Goal: Navigation & Orientation: Find specific page/section

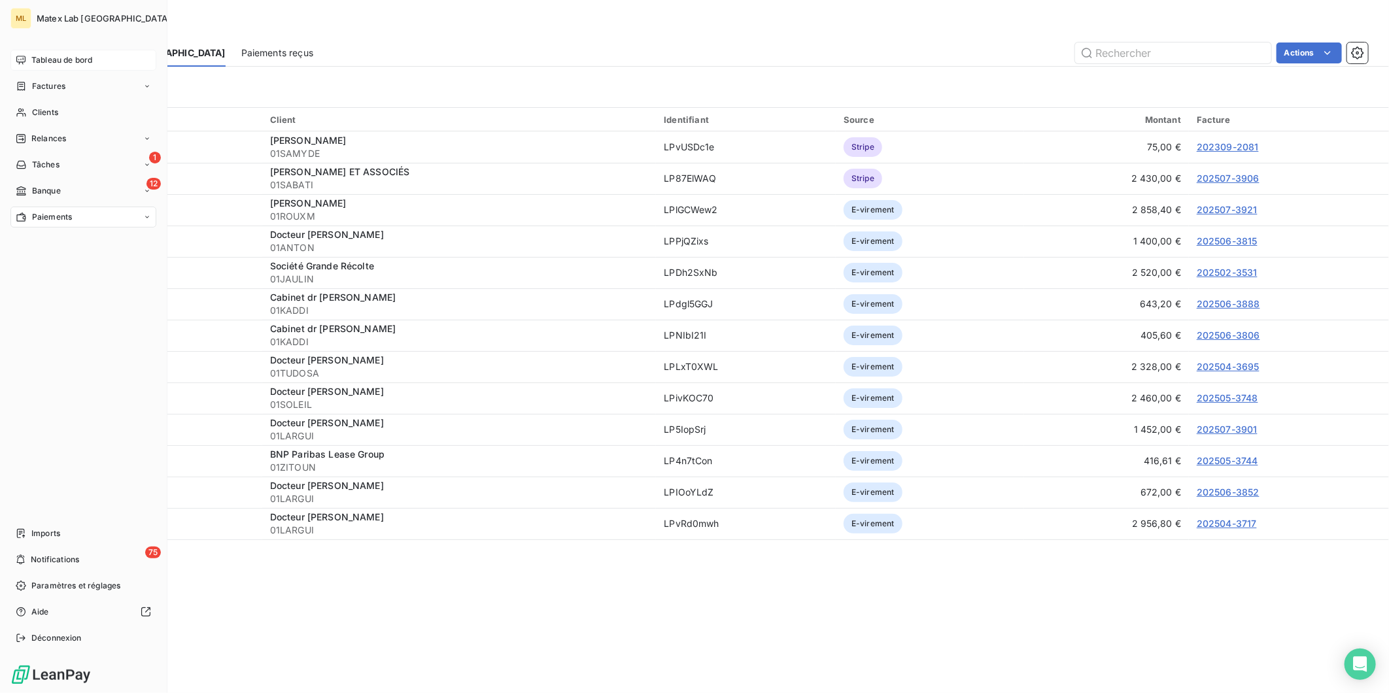
click at [62, 58] on span "Tableau de bord" at bounding box center [61, 60] width 61 height 12
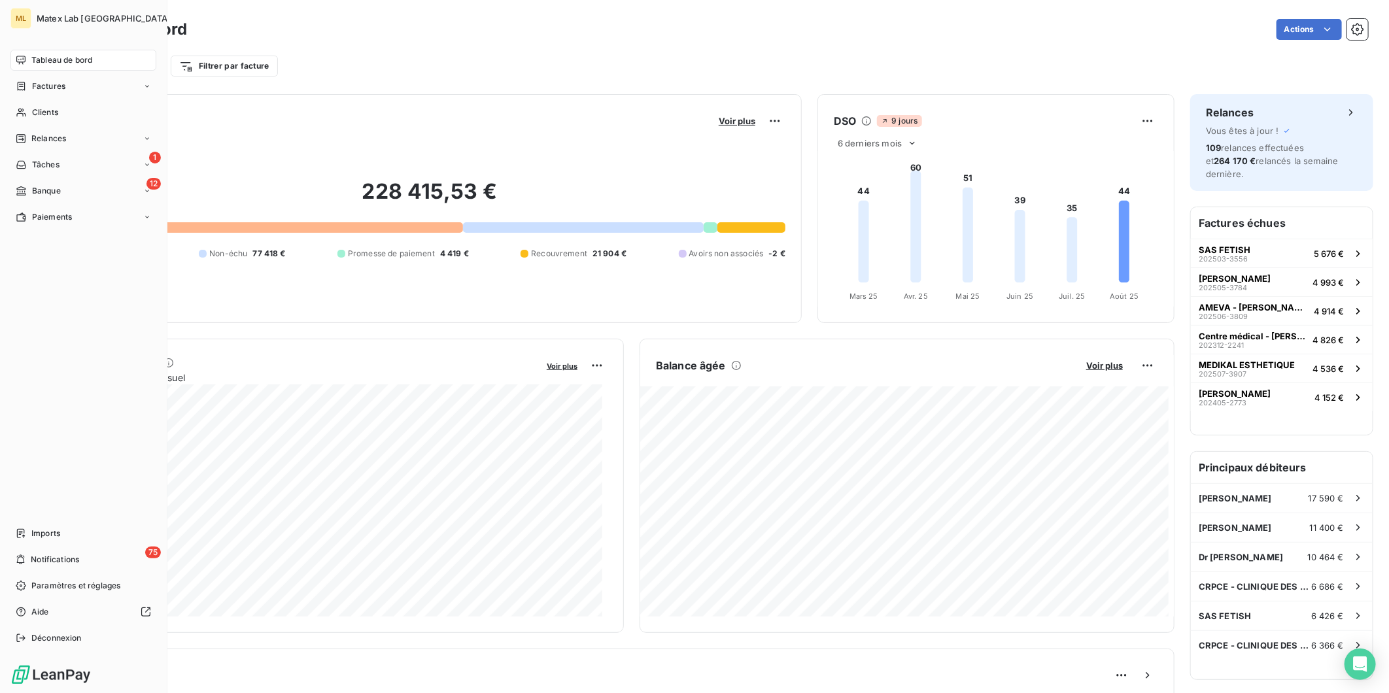
click at [39, 54] on span "Tableau de bord" at bounding box center [61, 60] width 61 height 12
